Goal: Check status: Check status

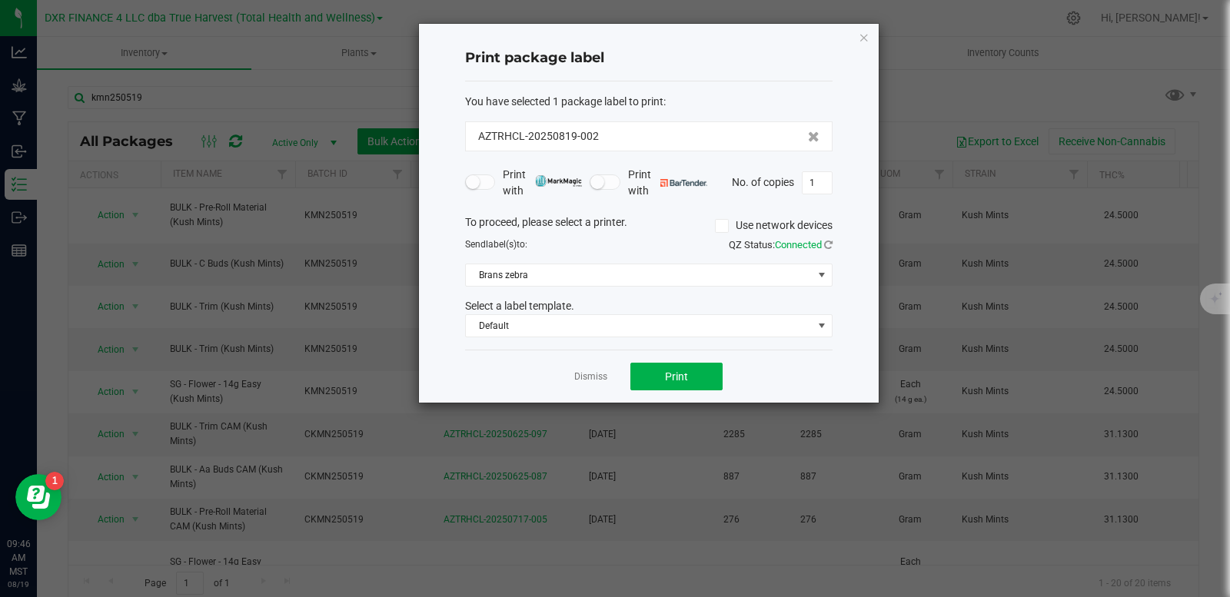
scroll to position [154, 0]
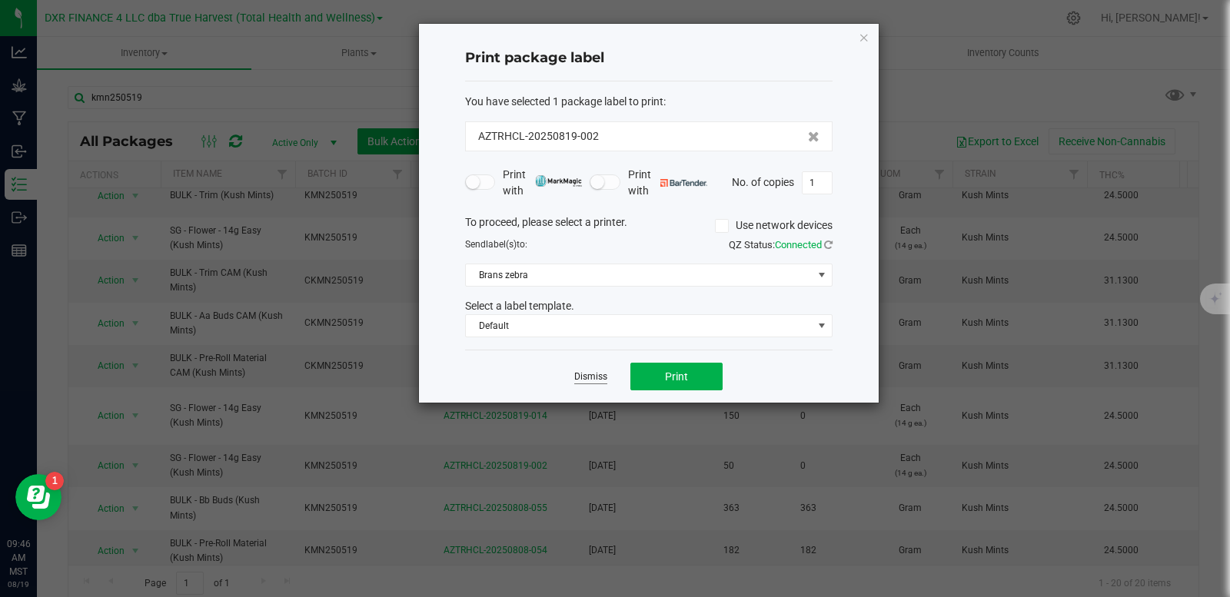
click at [592, 377] on link "Dismiss" at bounding box center [590, 376] width 33 height 13
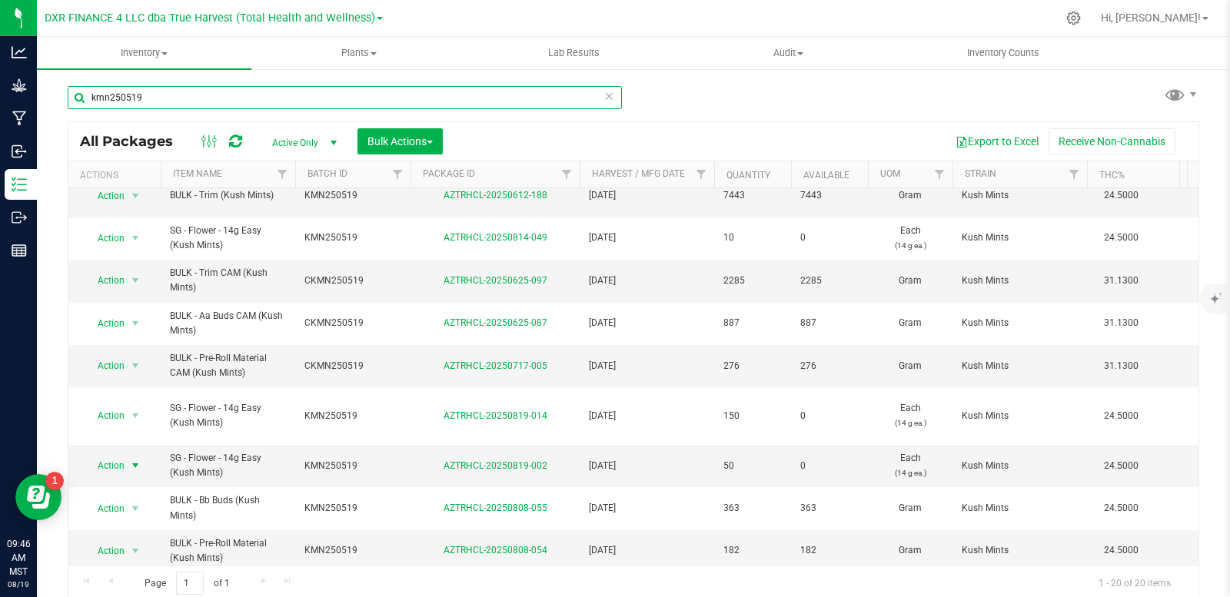
click at [161, 95] on input "kmn250519" at bounding box center [345, 97] width 554 height 23
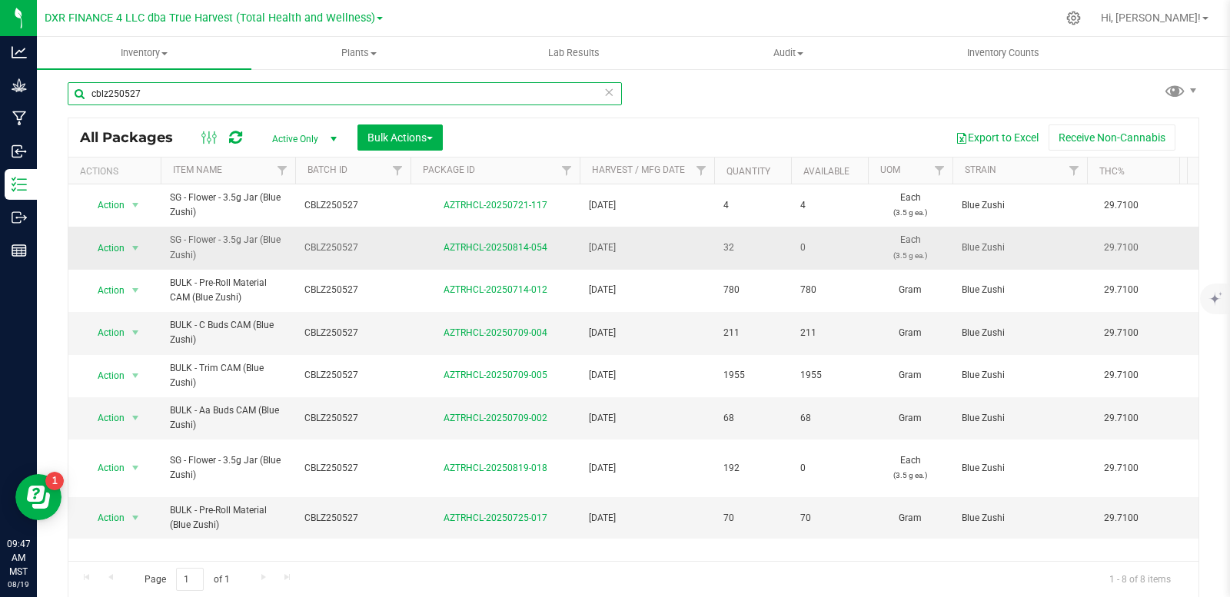
scroll to position [5, 0]
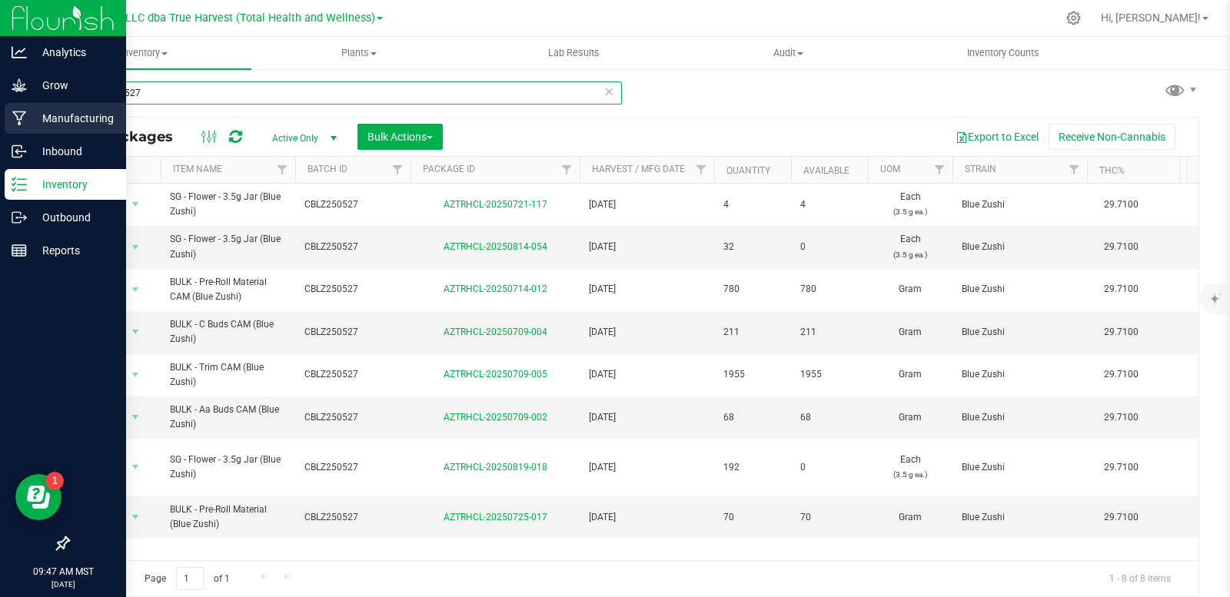
drag, startPoint x: 188, startPoint y: 94, endPoint x: 21, endPoint y: 105, distance: 167.2
click at [21, 105] on div "Analytics Grow Manufacturing Inbound Inventory Outbound Reports 09:47 AM MST [D…" at bounding box center [615, 298] width 1230 height 597
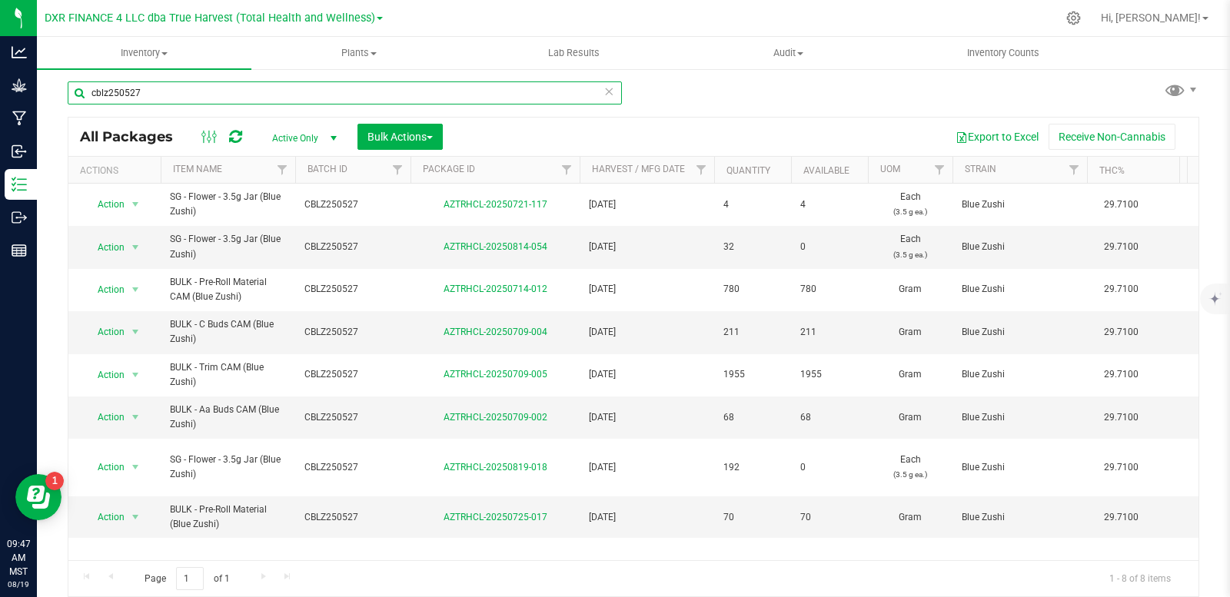
click at [161, 95] on input "cblz250527" at bounding box center [345, 92] width 554 height 23
click at [178, 98] on input "cblz250527" at bounding box center [345, 92] width 554 height 23
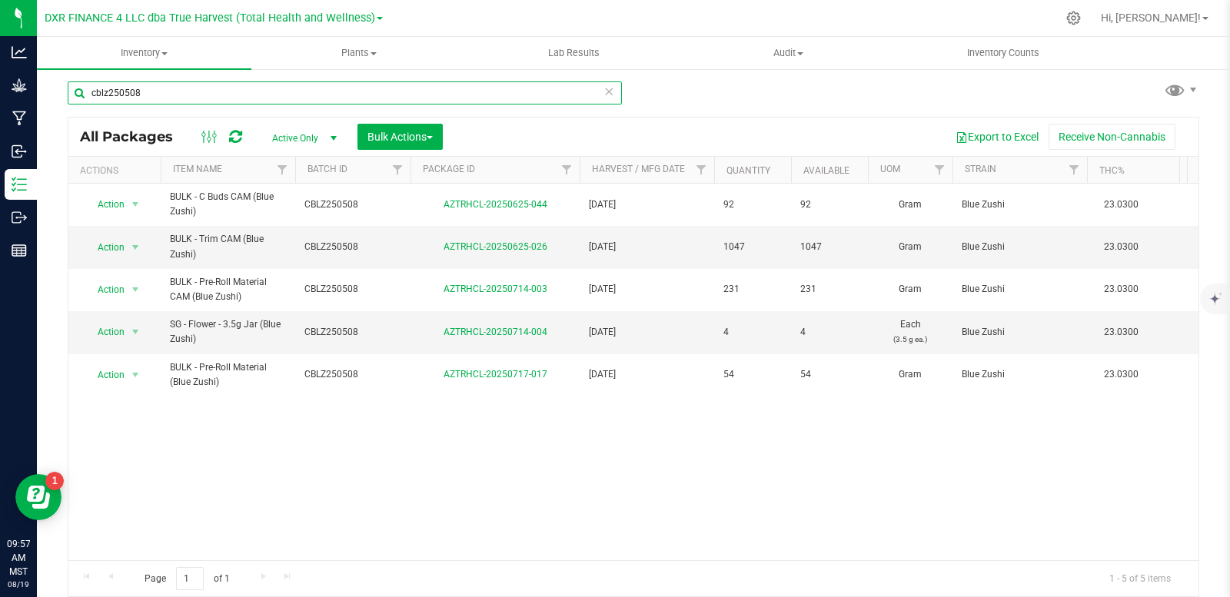
click at [168, 96] on input "cblz250508" at bounding box center [345, 92] width 554 height 23
click at [152, 90] on input "cblz250508" at bounding box center [345, 92] width 554 height 23
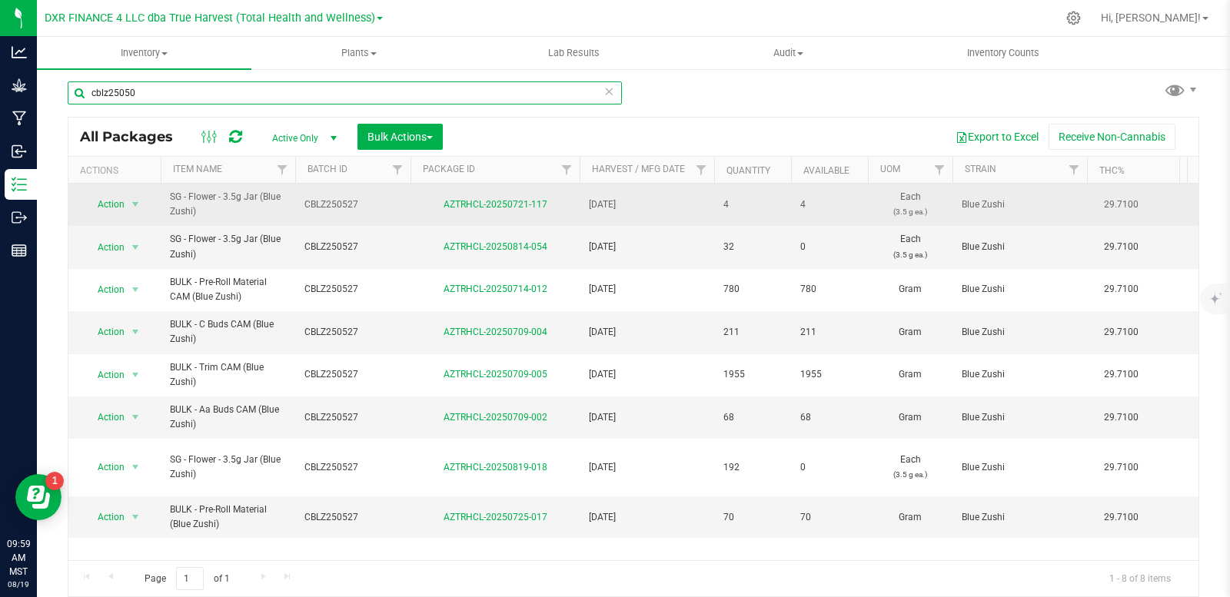
type input "cblz250508"
